Goal: Task Accomplishment & Management: Complete application form

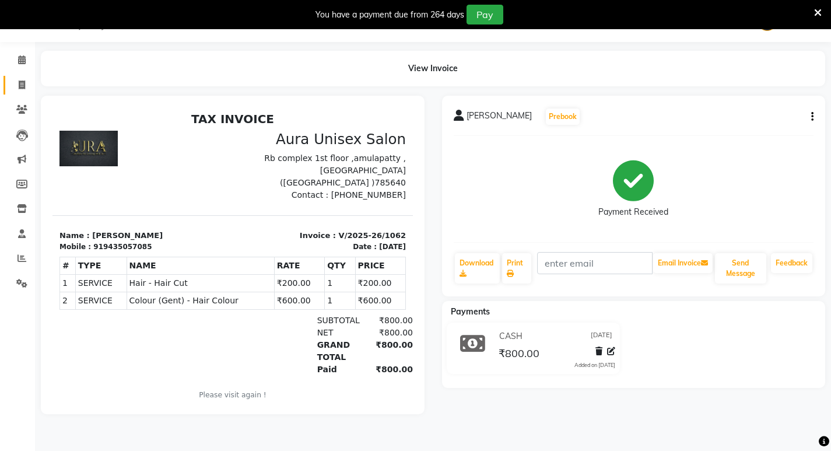
click at [19, 93] on link "Invoice" at bounding box center [18, 85] width 28 height 19
select select "service"
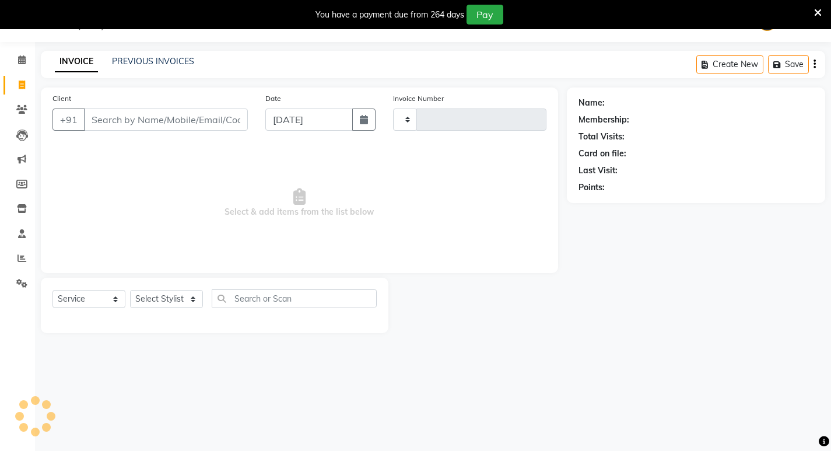
type input "1063"
select select "837"
click at [18, 257] on icon at bounding box center [22, 258] width 9 height 9
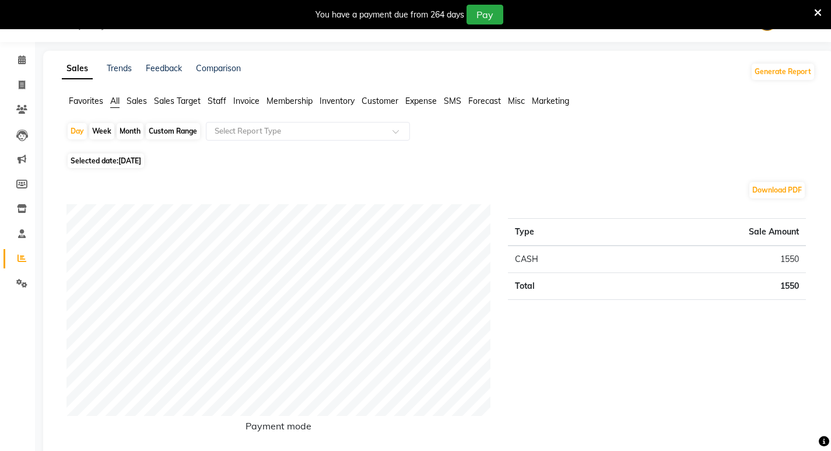
click at [127, 131] on div "Month" at bounding box center [130, 131] width 27 height 16
select select "9"
select select "2025"
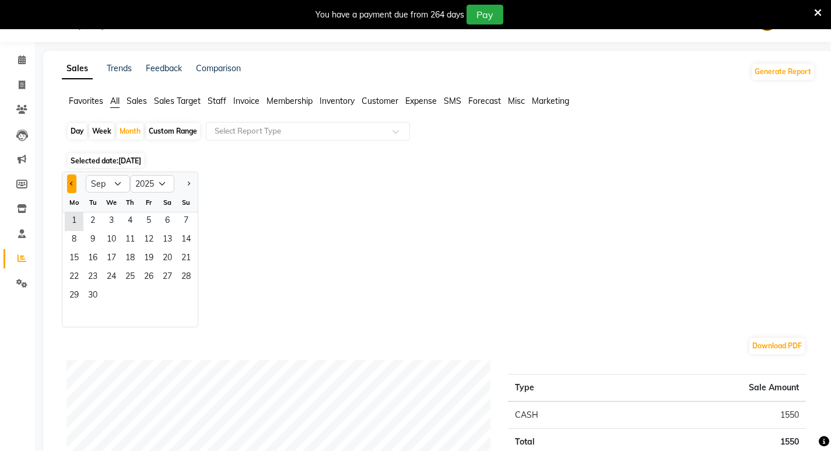
click at [69, 187] on button "Previous month" at bounding box center [71, 183] width 9 height 19
select select "8"
click at [185, 296] on span "31" at bounding box center [186, 296] width 19 height 19
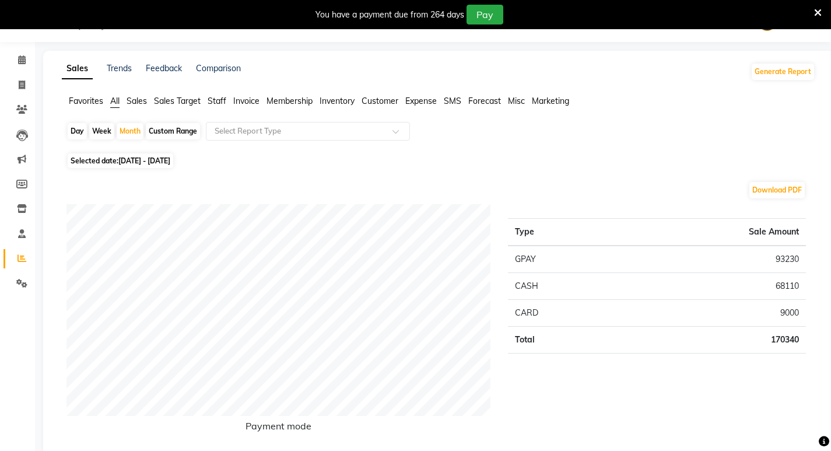
click at [83, 130] on div "Day" at bounding box center [77, 131] width 19 height 16
select select "8"
select select "2025"
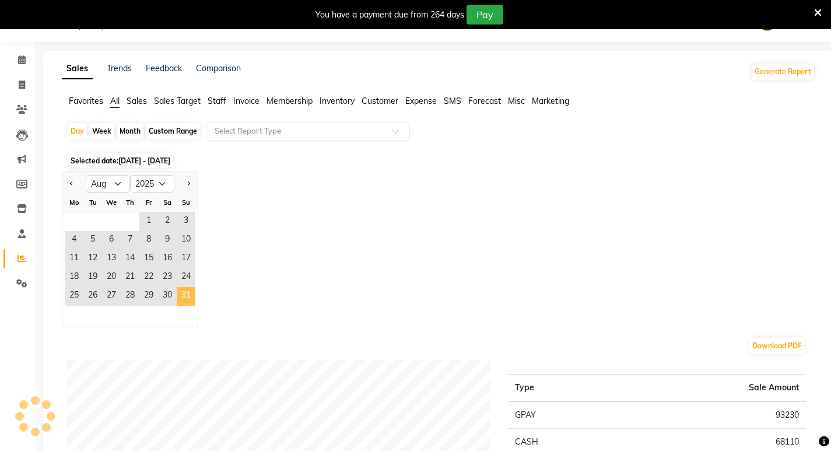
click at [195, 296] on span "31" at bounding box center [186, 296] width 19 height 19
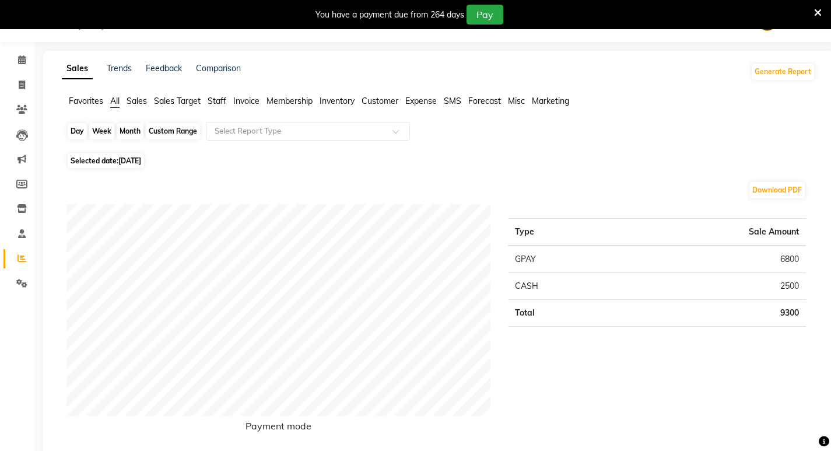
click at [79, 134] on div "Day" at bounding box center [77, 131] width 19 height 16
select select "8"
select select "2025"
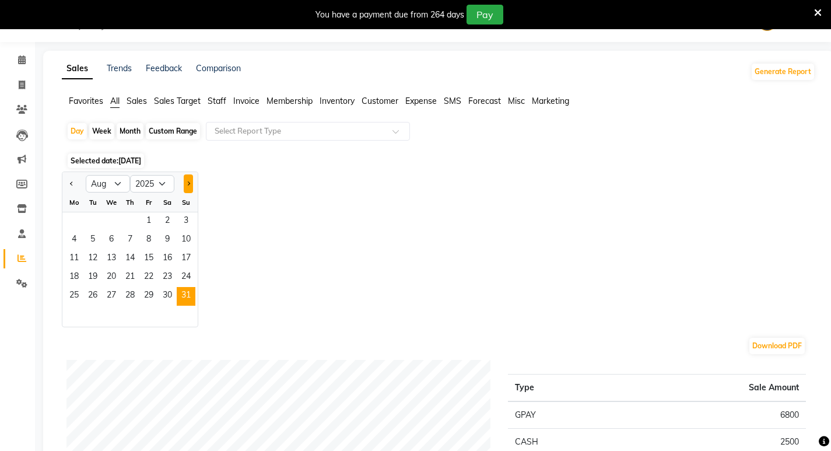
click at [184, 185] on button "Next month" at bounding box center [188, 183] width 9 height 19
select select "9"
click at [72, 219] on span "1" at bounding box center [74, 221] width 19 height 19
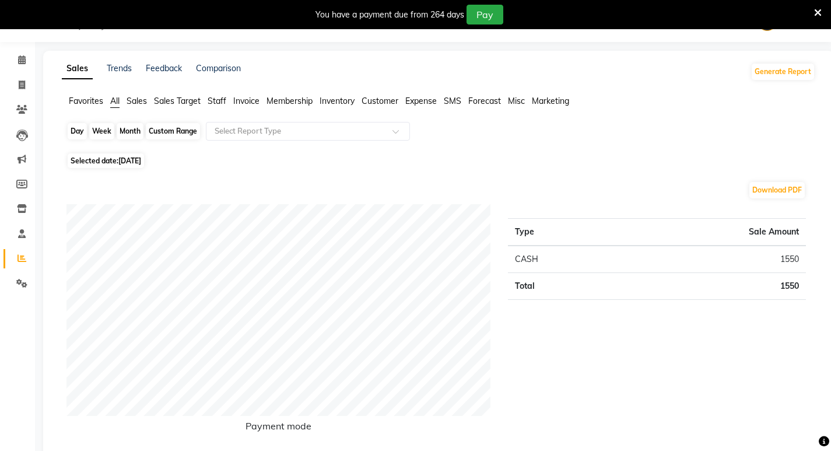
click at [71, 131] on div "Day" at bounding box center [77, 131] width 19 height 16
select select "9"
select select "2025"
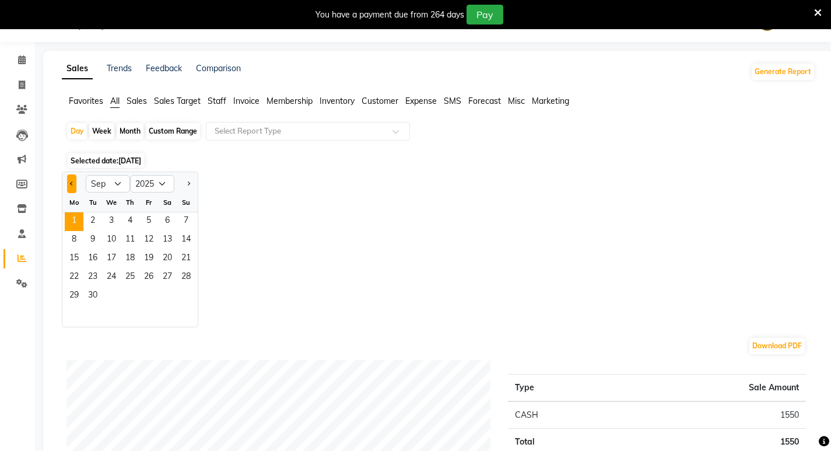
click at [68, 184] on button "Previous month" at bounding box center [71, 183] width 9 height 19
select select "8"
click at [189, 297] on span "31" at bounding box center [186, 296] width 19 height 19
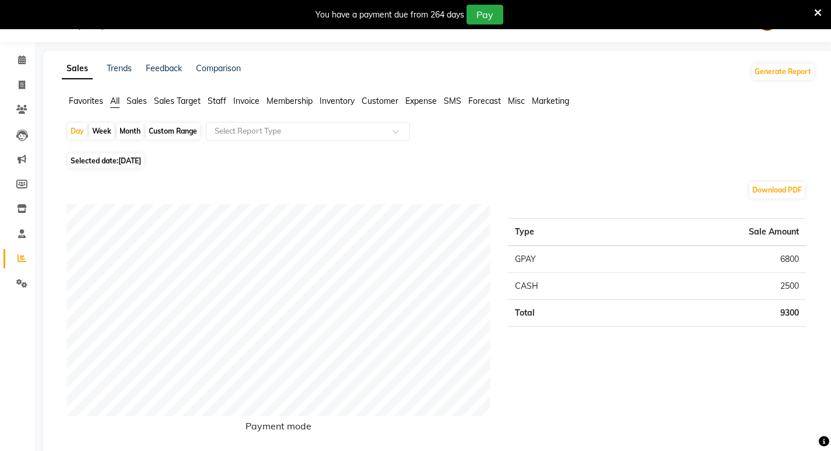
click at [121, 132] on div "Month" at bounding box center [130, 131] width 27 height 16
select select "8"
select select "2025"
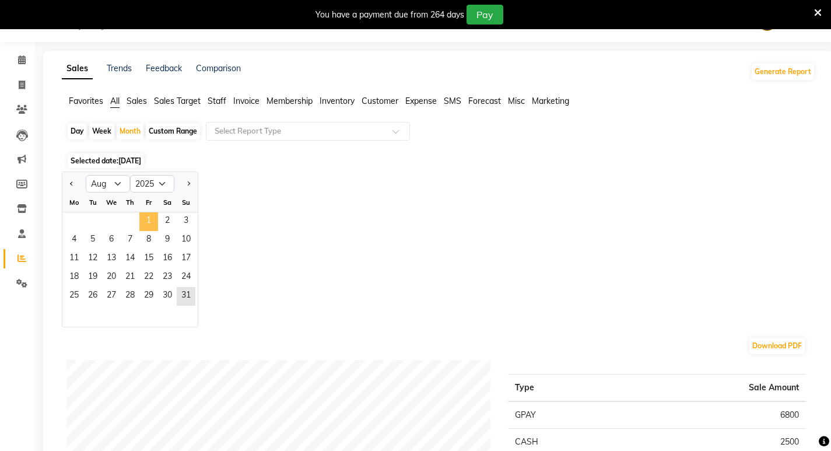
click at [145, 218] on span "1" at bounding box center [148, 221] width 19 height 19
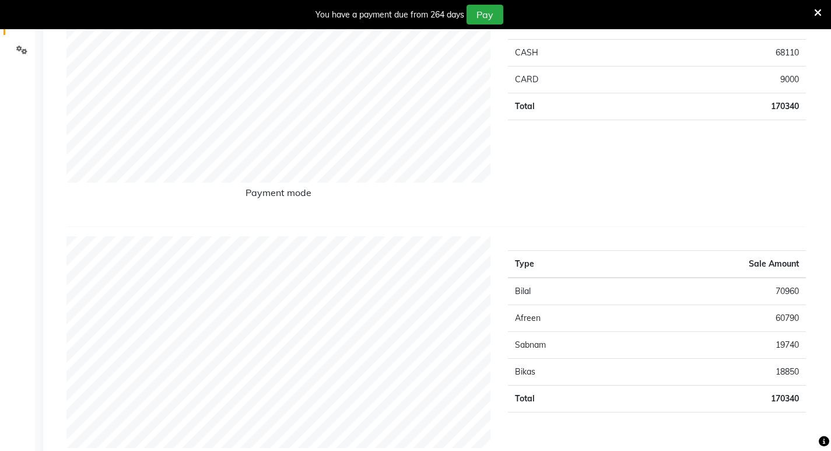
scroll to position [321, 0]
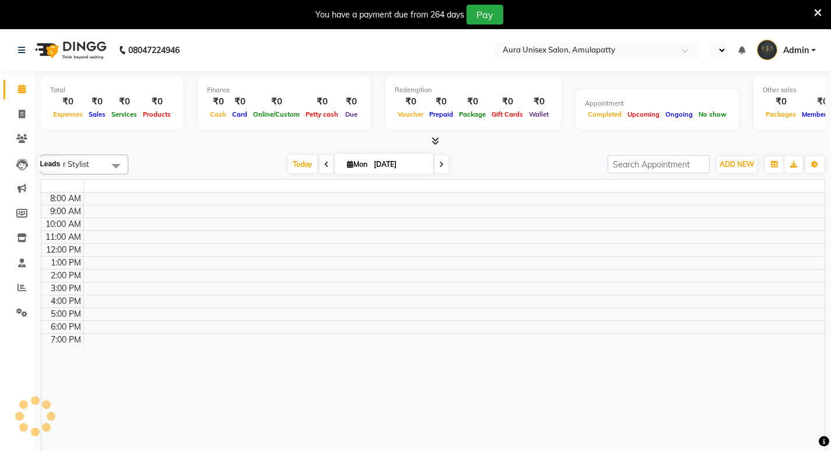
select select "en"
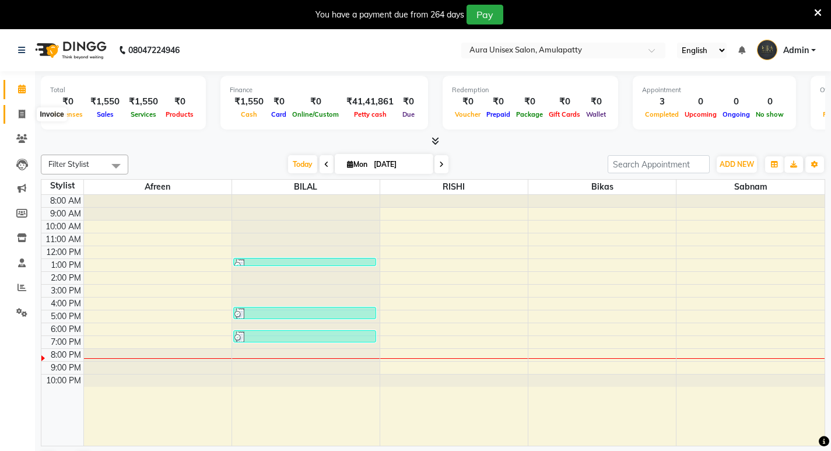
click at [25, 108] on span at bounding box center [22, 114] width 20 height 13
select select "service"
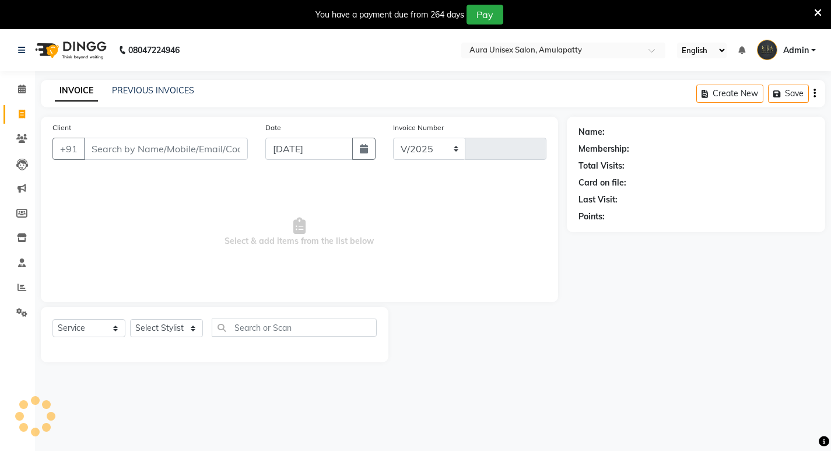
select select "837"
type input "1063"
click at [163, 89] on link "PREVIOUS INVOICES" at bounding box center [153, 90] width 82 height 11
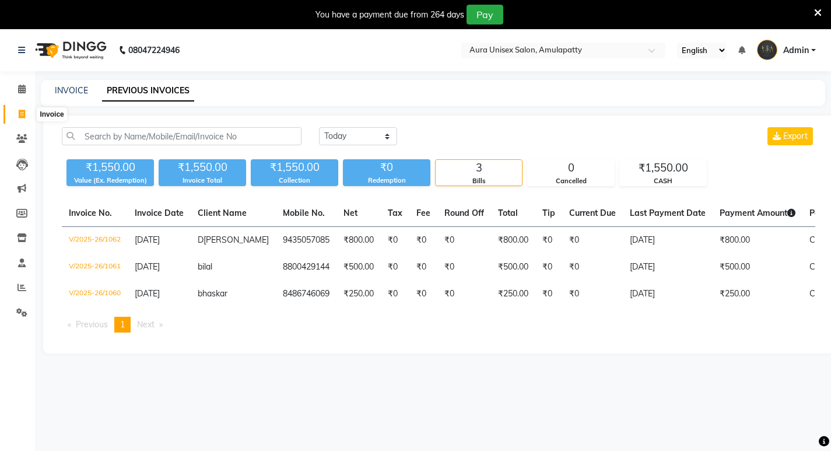
click at [26, 113] on span at bounding box center [22, 114] width 20 height 13
select select "service"
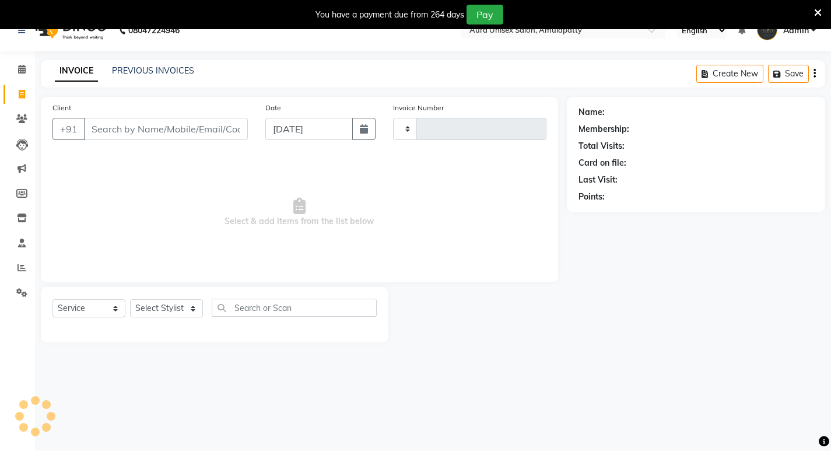
scroll to position [29, 0]
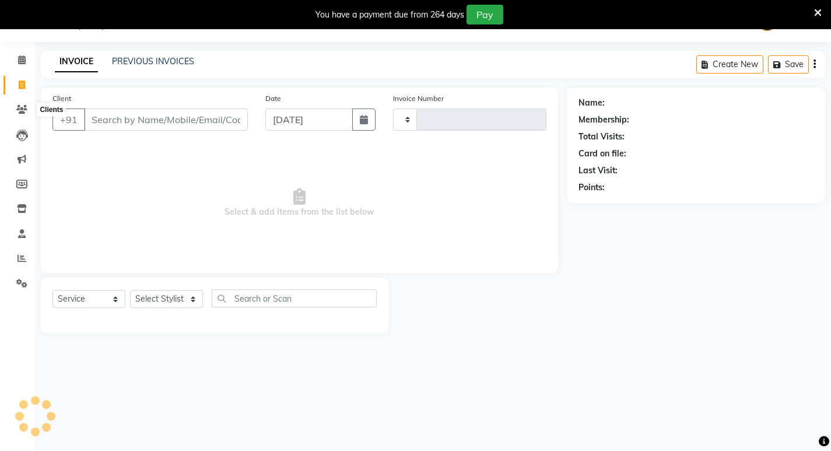
type input "1063"
select select "837"
click at [23, 253] on span at bounding box center [22, 258] width 20 height 13
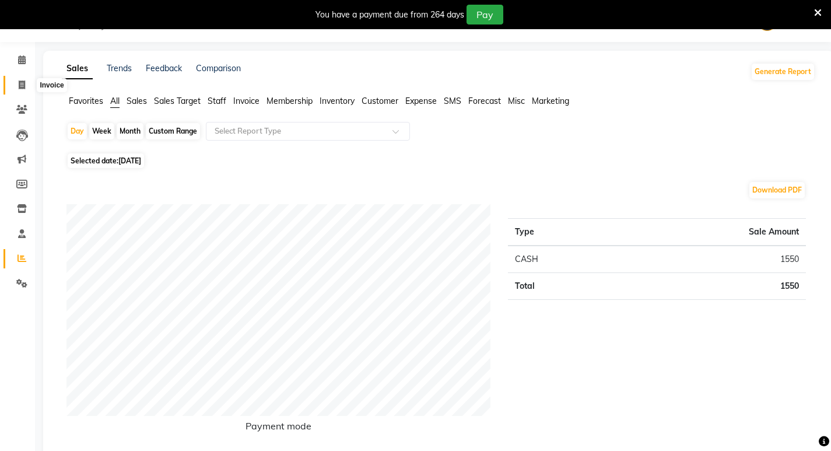
click at [25, 83] on icon at bounding box center [22, 85] width 6 height 9
select select "service"
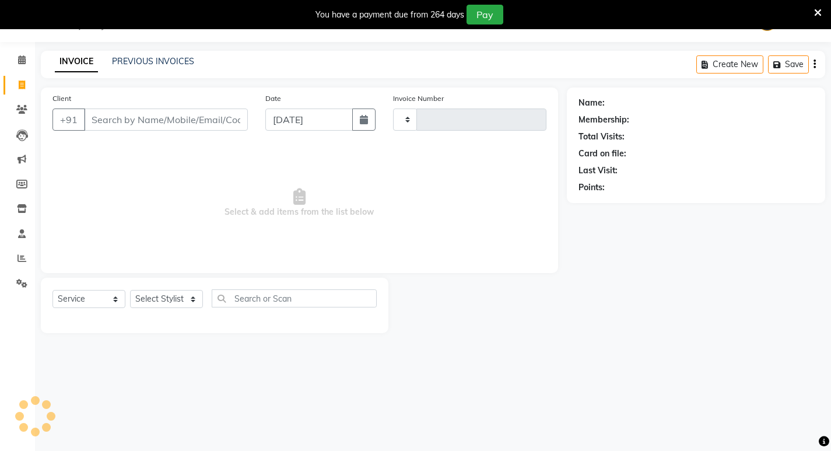
type input "1063"
select select "837"
click at [155, 120] on input "Client" at bounding box center [166, 120] width 164 height 22
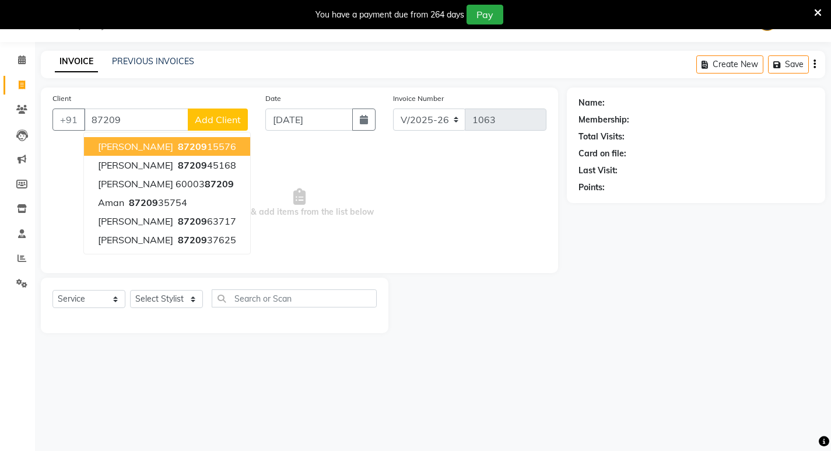
click at [176, 142] on ngb-highlight "87209 15576" at bounding box center [206, 147] width 61 height 12
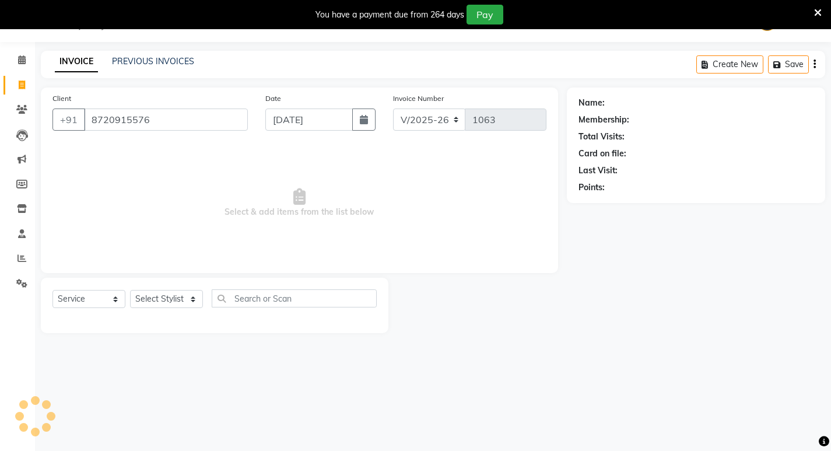
type input "8720915576"
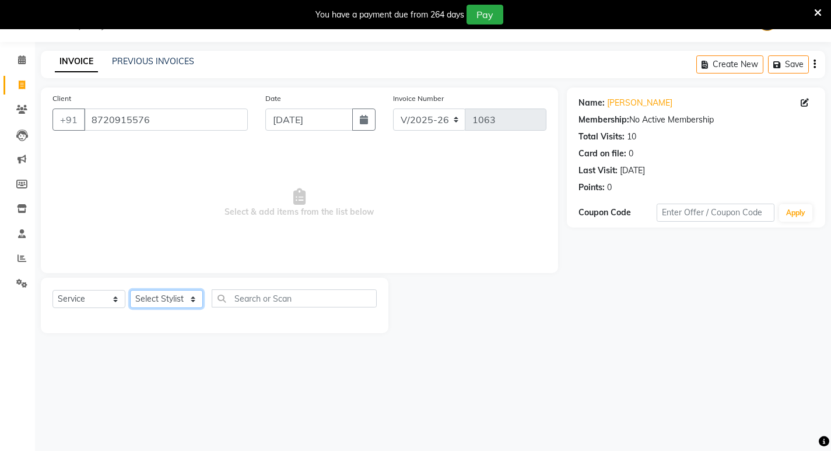
click at [170, 306] on select "Select Stylist afreen bikas BILAL RISHI Sabnam" at bounding box center [166, 299] width 73 height 18
select select "71787"
click at [130, 290] on select "Select Stylist afreen bikas BILAL RISHI Sabnam" at bounding box center [166, 299] width 73 height 18
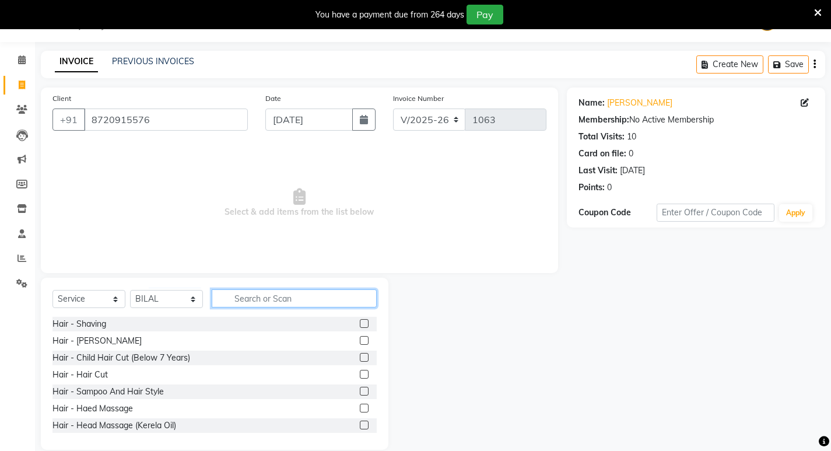
click at [255, 299] on input "text" at bounding box center [294, 298] width 165 height 18
click at [94, 323] on div "Hair - Shaving" at bounding box center [80, 324] width 54 height 12
checkbox input "false"
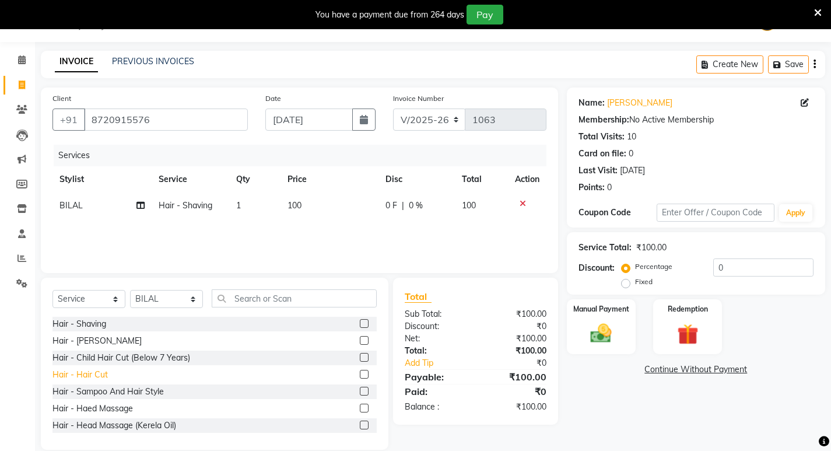
click at [88, 375] on div "Hair - Hair Cut" at bounding box center [80, 375] width 55 height 12
checkbox input "false"
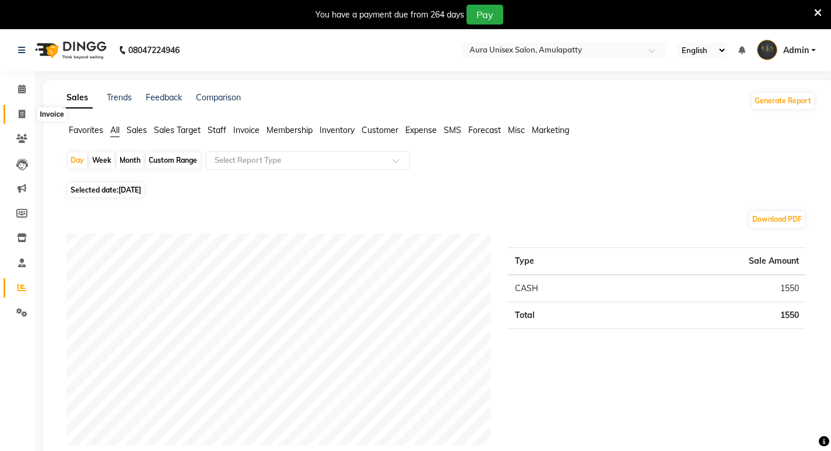
click at [25, 114] on icon at bounding box center [22, 114] width 6 height 9
select select "service"
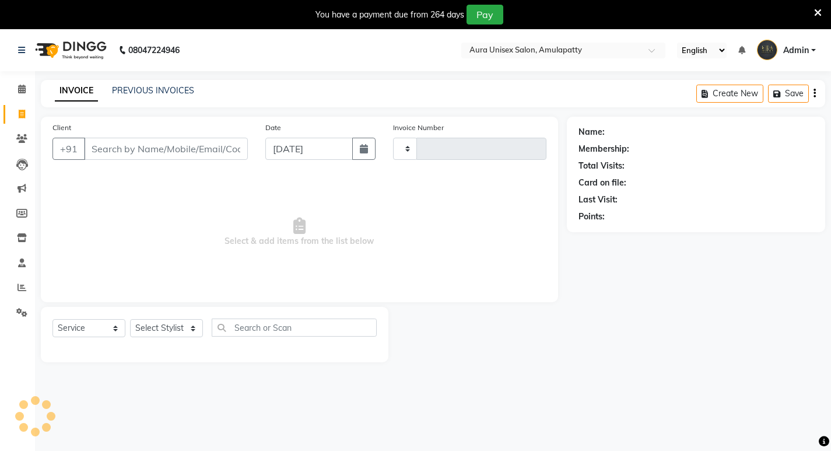
type input "1063"
select select "837"
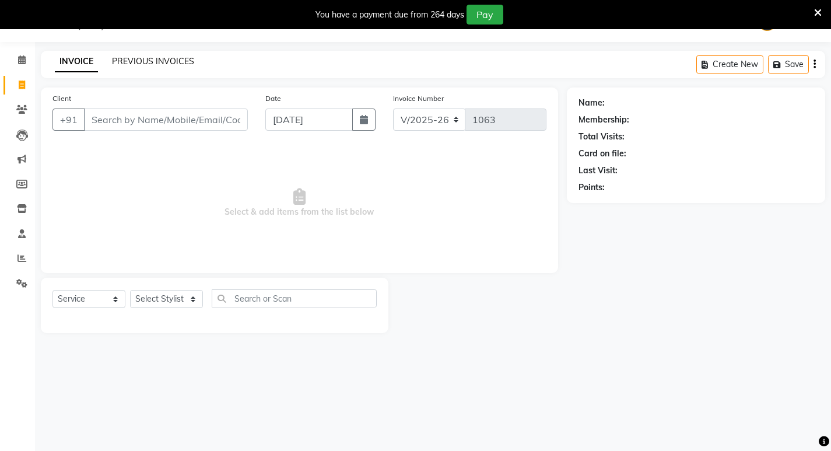
click at [156, 57] on link "PREVIOUS INVOICES" at bounding box center [153, 61] width 82 height 11
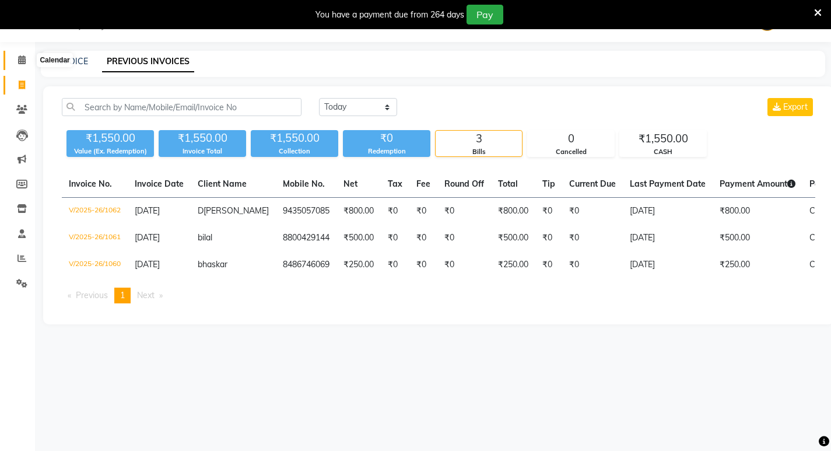
click at [22, 60] on icon at bounding box center [22, 59] width 8 height 9
